Goal: Browse casually

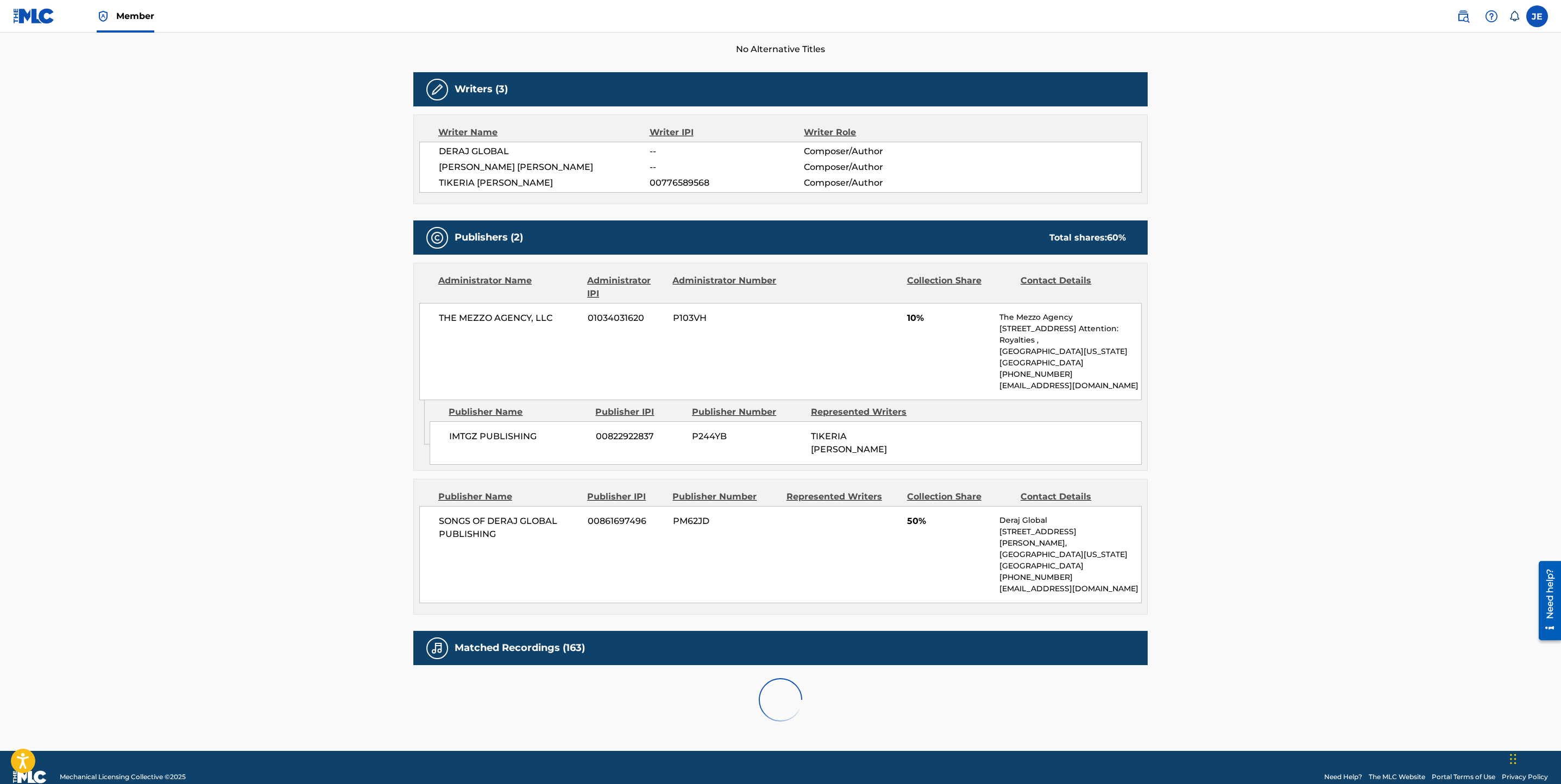
scroll to position [595, 0]
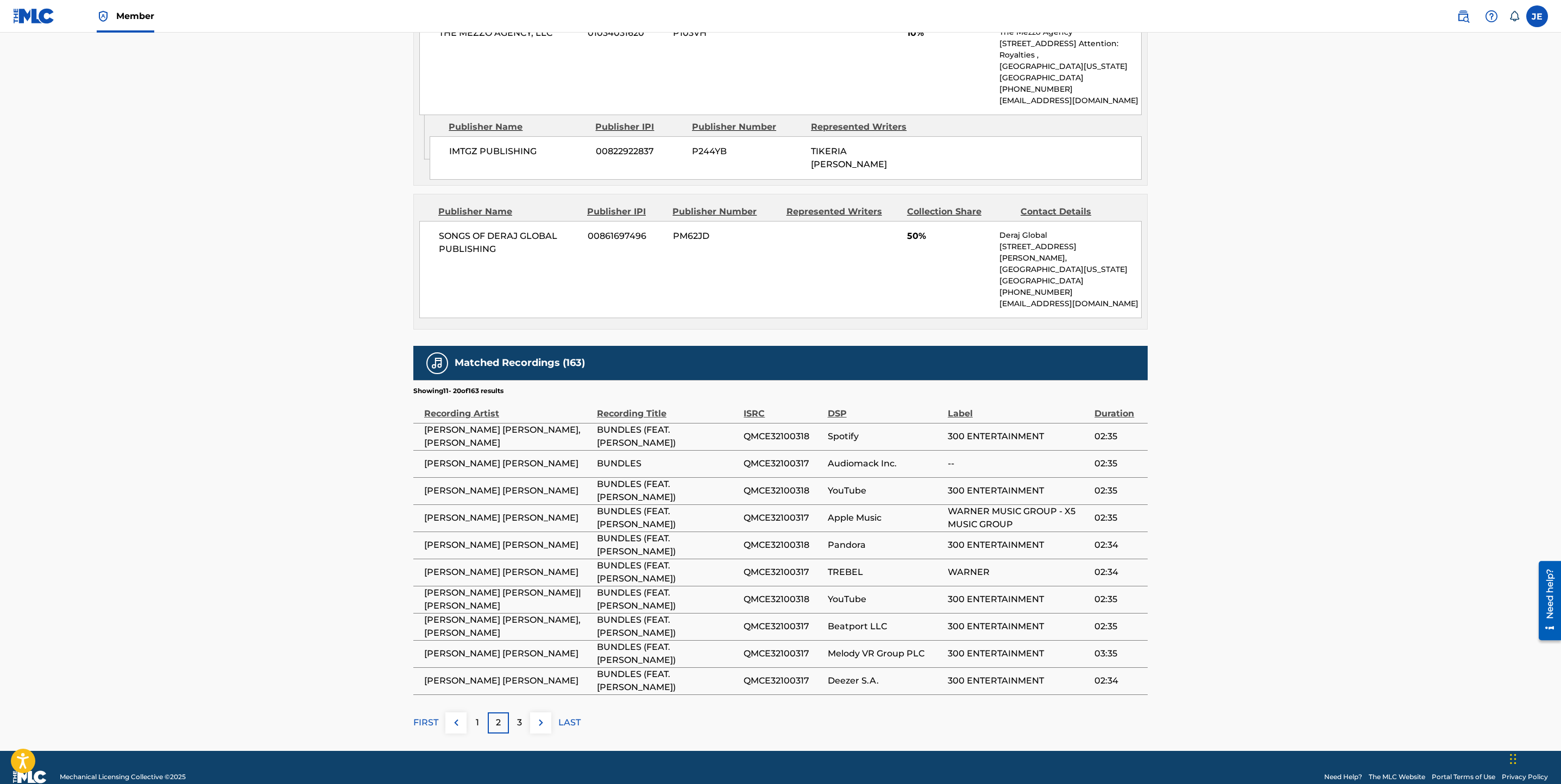
click at [546, 716] on img at bounding box center [541, 722] width 13 height 13
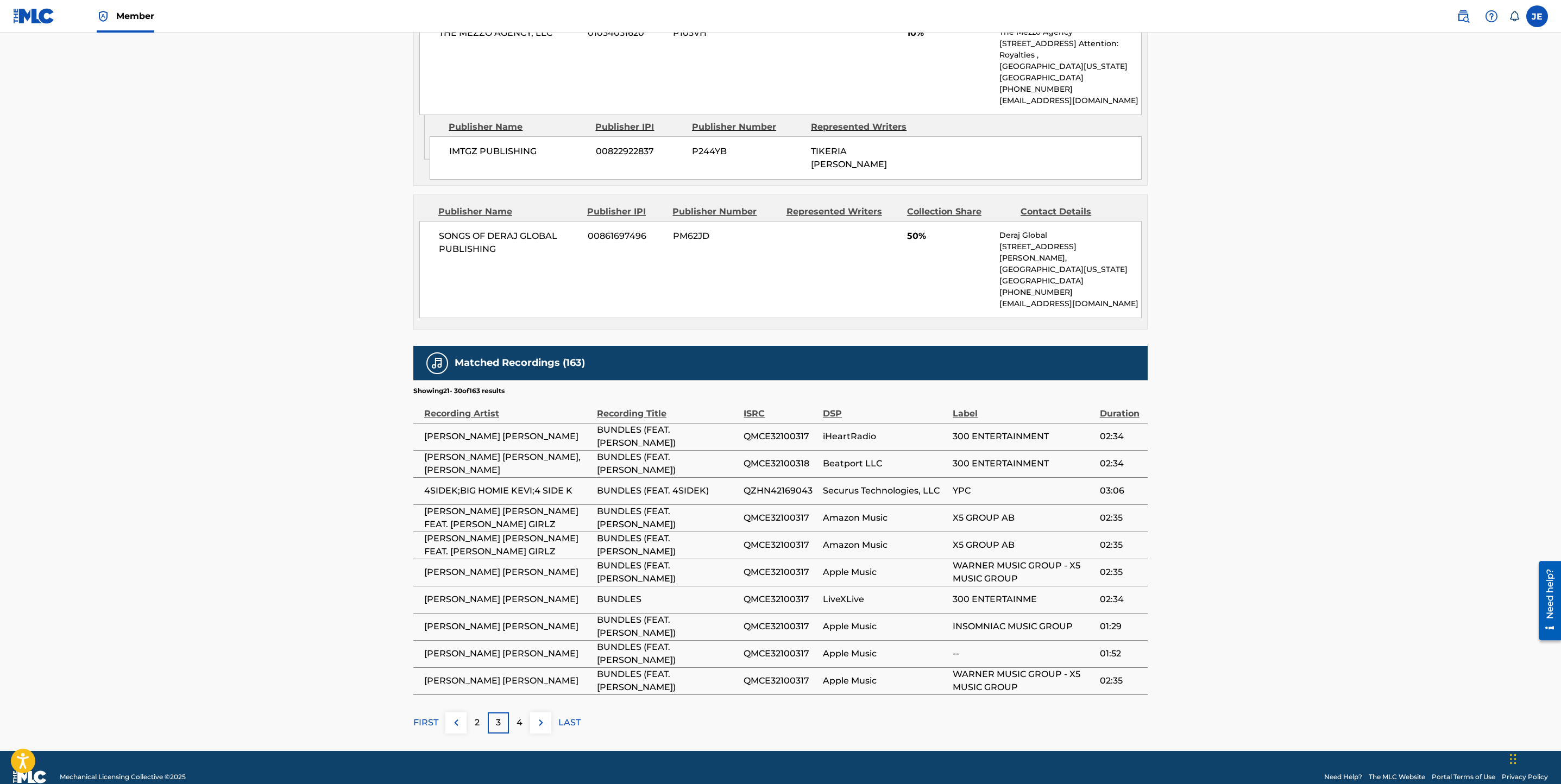
click at [542, 716] on img at bounding box center [541, 722] width 13 height 13
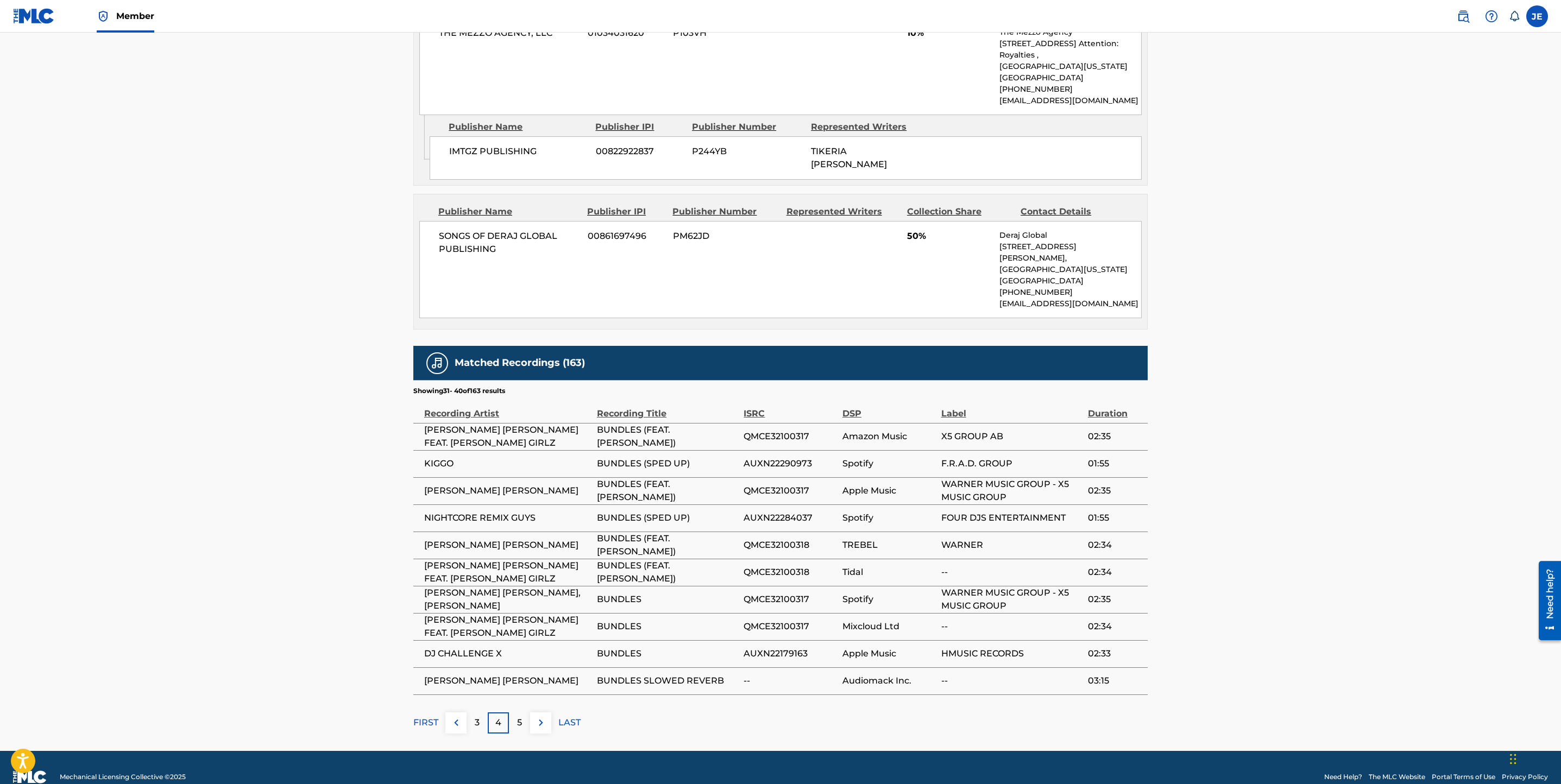
click at [540, 716] on img at bounding box center [541, 722] width 13 height 13
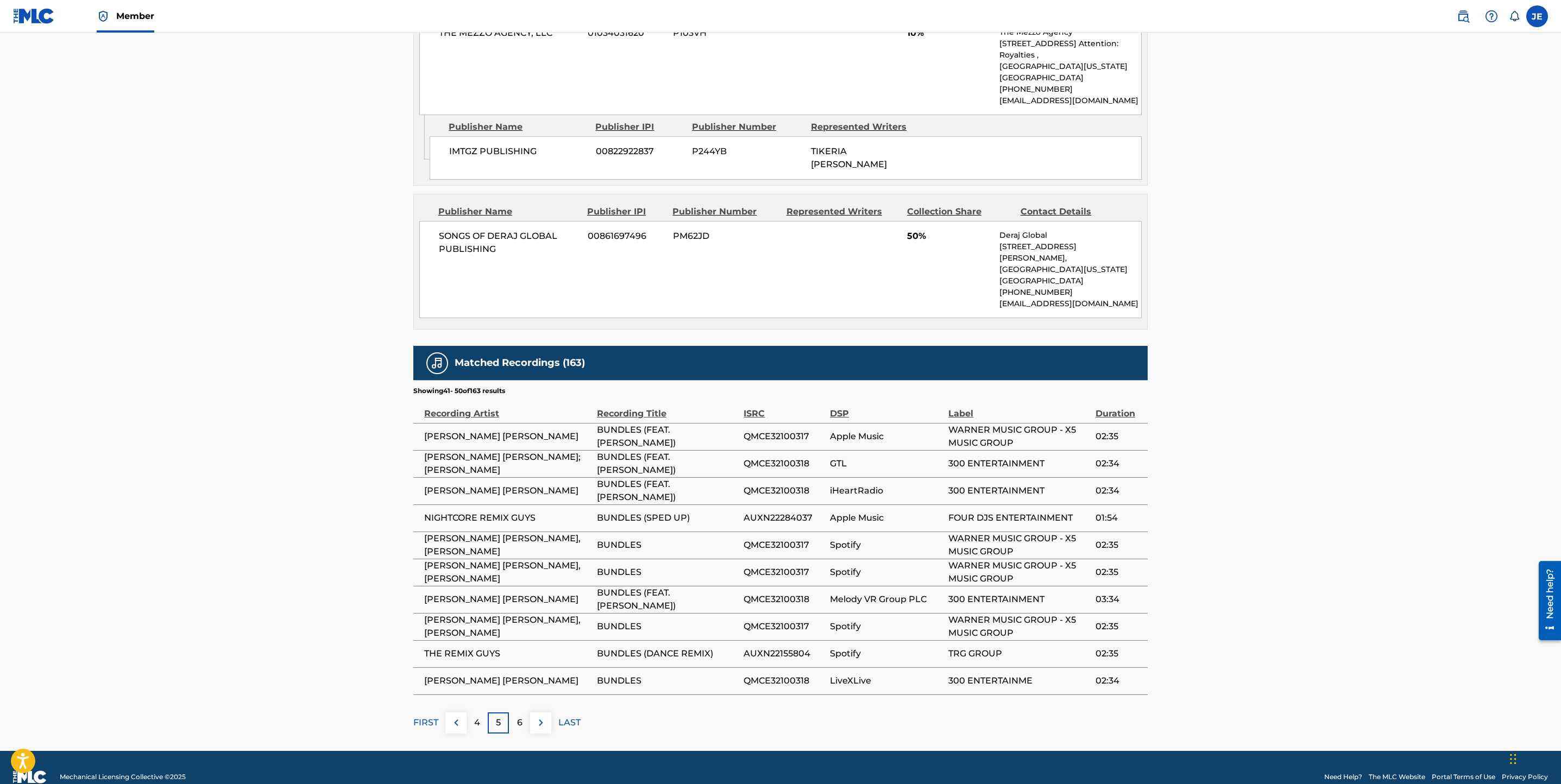
click at [543, 716] on img at bounding box center [541, 722] width 13 height 13
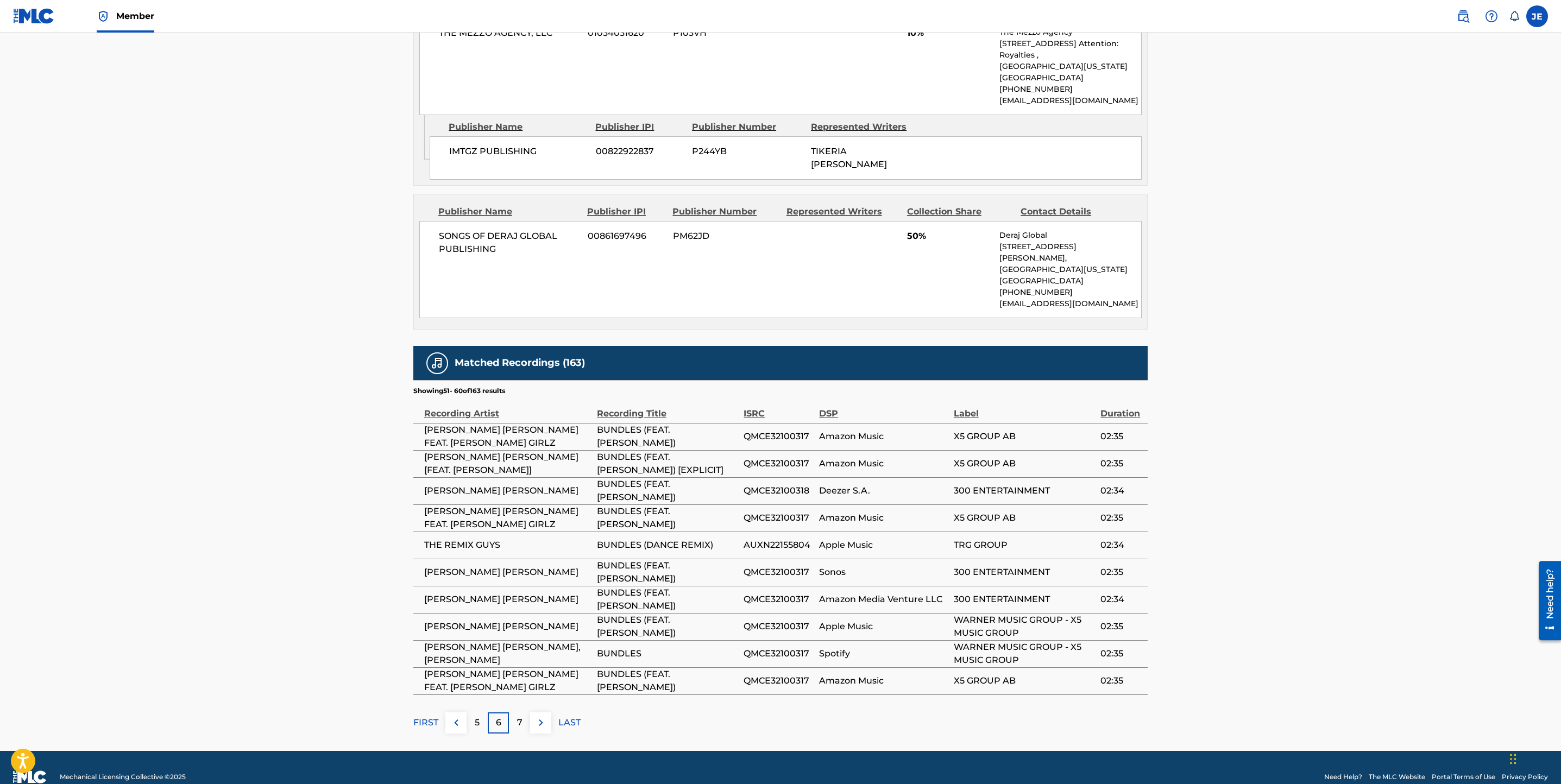
click at [535, 716] on img at bounding box center [541, 722] width 13 height 13
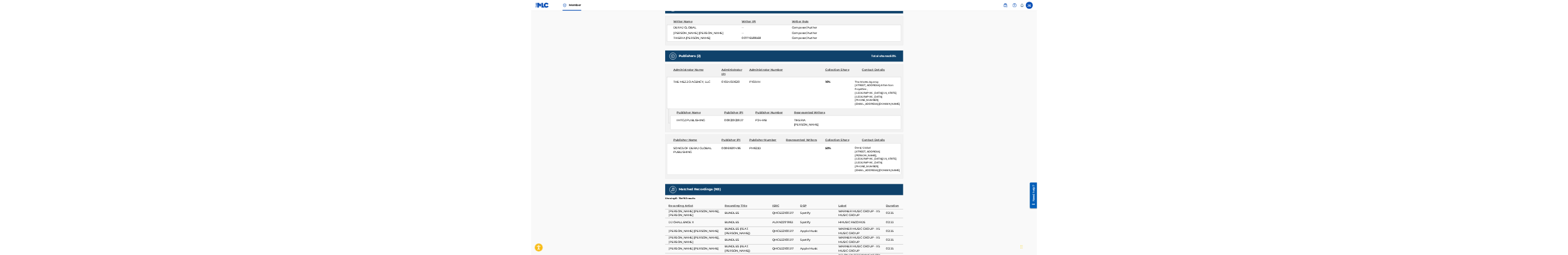
scroll to position [353, 0]
